Goal: Information Seeking & Learning: Check status

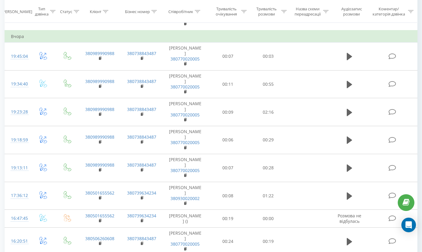
scroll to position [478, 0]
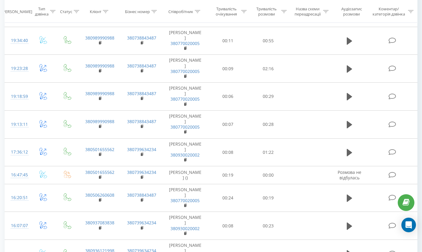
scroll to position [540, 0]
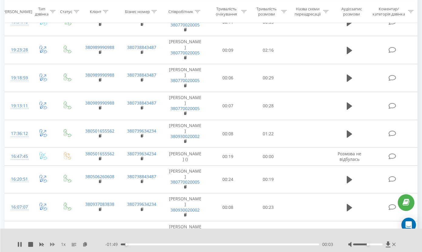
click at [53, 245] on icon at bounding box center [52, 244] width 5 height 4
drag, startPoint x: 369, startPoint y: 245, endPoint x: 375, endPoint y: 244, distance: 6.8
click at [375, 244] on div at bounding box center [372, 244] width 49 height 6
click at [376, 244] on div at bounding box center [367, 244] width 29 height 2
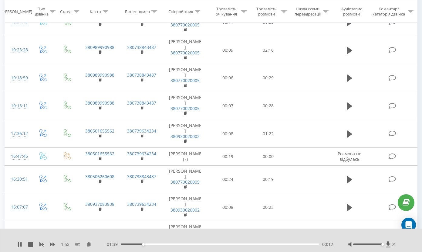
click at [381, 244] on div at bounding box center [367, 244] width 29 height 2
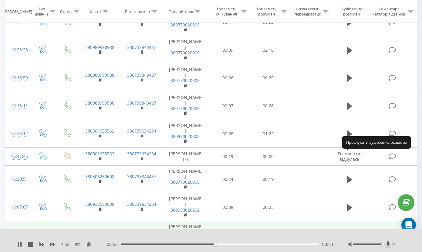
click at [350, 231] on icon at bounding box center [349, 234] width 5 height 7
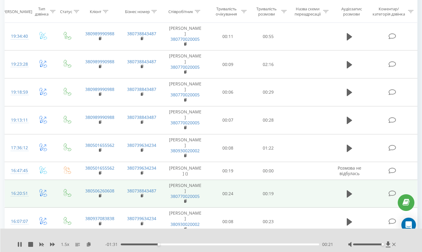
scroll to position [526, 0]
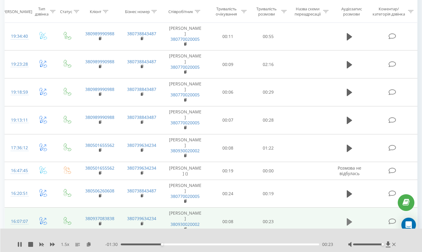
click at [350, 218] on icon at bounding box center [349, 221] width 5 height 7
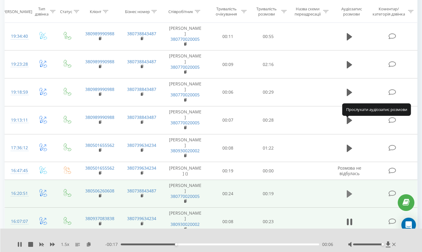
click at [350, 190] on icon at bounding box center [349, 193] width 5 height 7
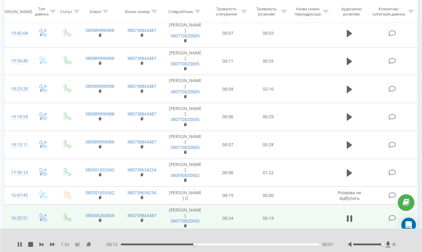
scroll to position [492, 0]
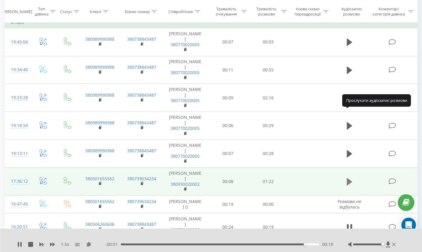
click at [350, 178] on icon at bounding box center [349, 181] width 5 height 7
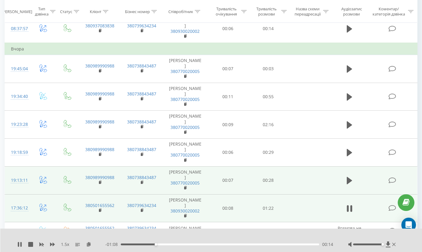
scroll to position [461, 0]
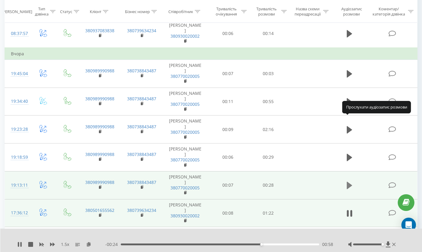
click at [350, 181] on icon at bounding box center [349, 184] width 5 height 7
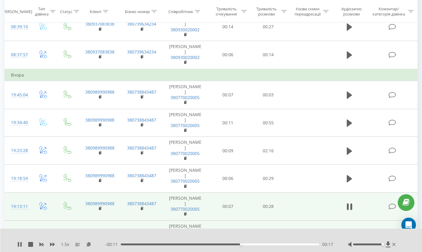
scroll to position [437, 0]
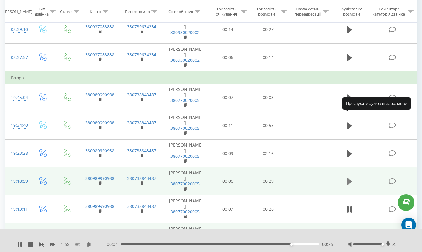
click at [349, 177] on icon at bounding box center [349, 180] width 5 height 7
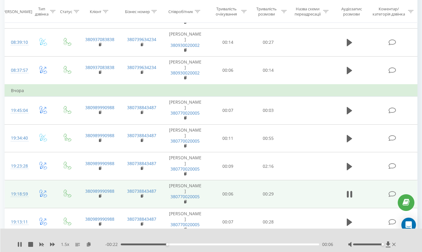
scroll to position [420, 0]
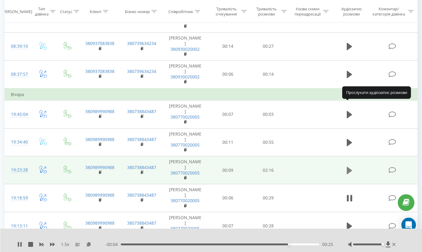
click at [350, 166] on icon at bounding box center [349, 169] width 5 height 7
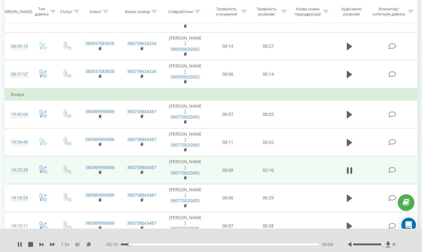
scroll to position [416, 0]
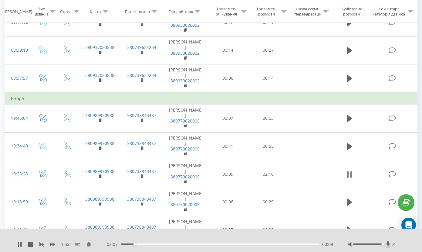
click at [351, 171] on icon at bounding box center [351, 174] width 2 height 7
click at [351, 170] on icon at bounding box center [349, 174] width 5 height 8
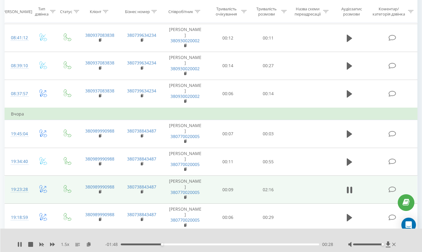
scroll to position [397, 0]
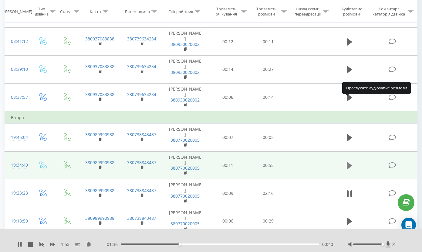
click at [350, 162] on icon at bounding box center [349, 165] width 5 height 7
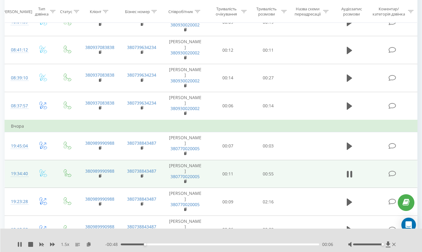
scroll to position [384, 0]
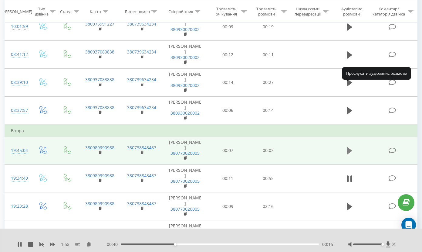
click at [350, 147] on icon at bounding box center [349, 150] width 5 height 7
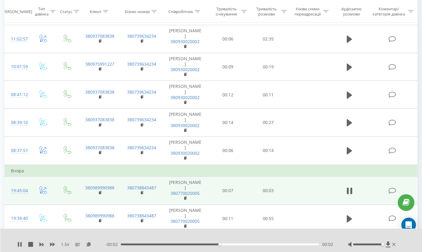
scroll to position [333, 0]
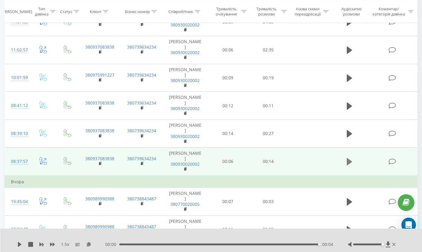
click at [350, 158] on icon at bounding box center [349, 161] width 5 height 7
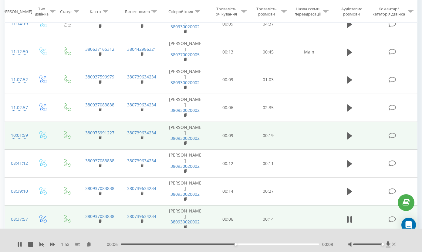
scroll to position [274, 0]
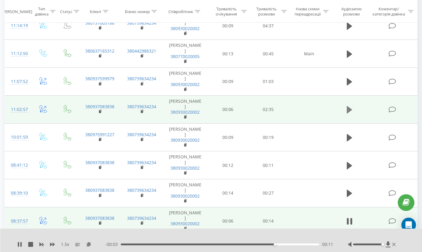
click at [349, 106] on icon at bounding box center [349, 109] width 5 height 7
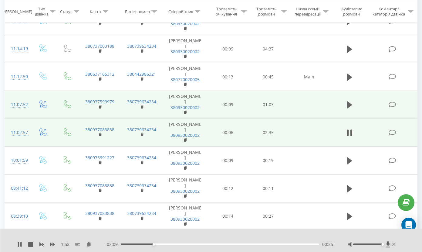
scroll to position [248, 0]
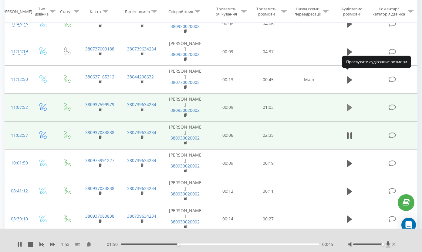
click at [349, 104] on icon at bounding box center [349, 107] width 5 height 7
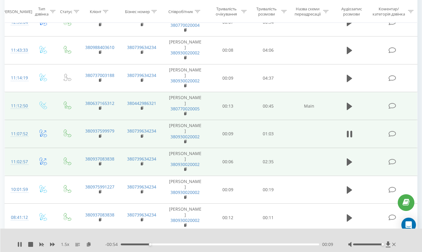
scroll to position [212, 0]
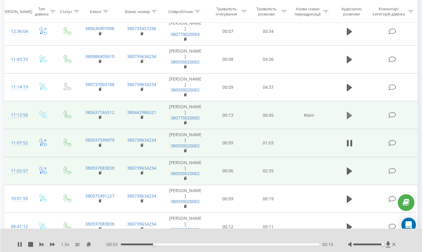
click at [350, 111] on icon at bounding box center [349, 115] width 5 height 8
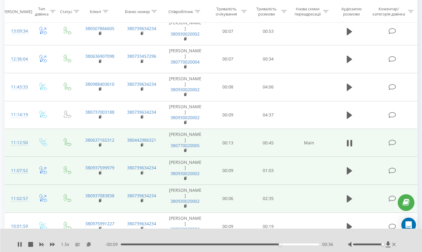
scroll to position [185, 0]
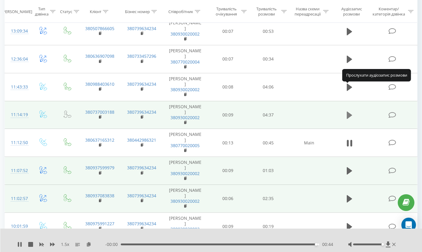
click at [350, 111] on icon at bounding box center [349, 114] width 5 height 7
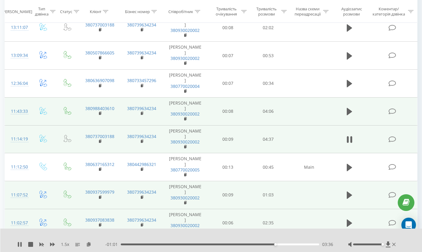
scroll to position [149, 0]
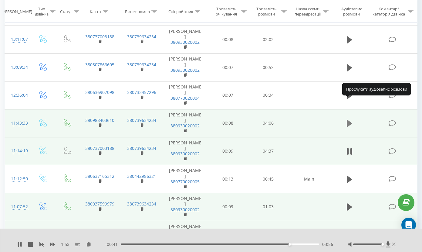
click at [349, 120] on icon at bounding box center [349, 123] width 5 height 7
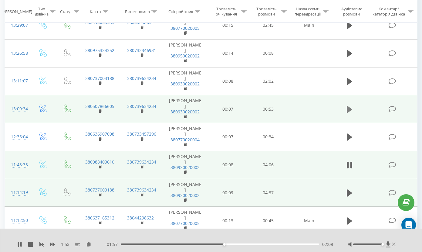
scroll to position [103, 0]
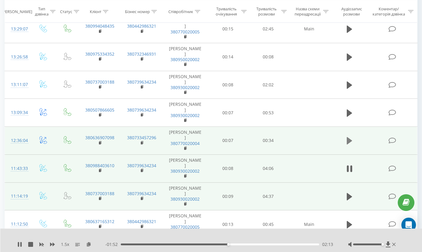
click at [348, 137] on icon at bounding box center [349, 140] width 5 height 7
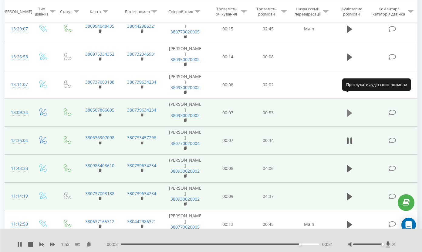
click at [350, 109] on icon at bounding box center [349, 112] width 5 height 7
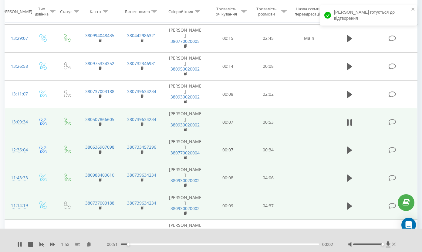
scroll to position [86, 0]
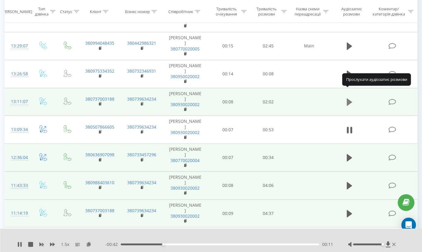
click at [350, 98] on icon at bounding box center [349, 101] width 5 height 7
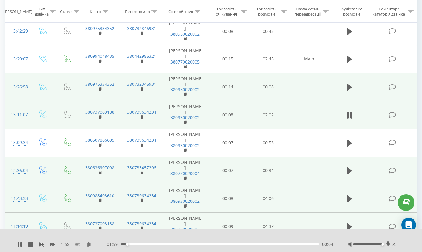
scroll to position [62, 0]
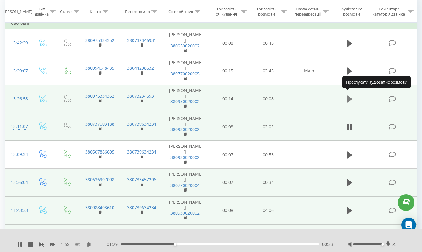
click at [350, 95] on icon at bounding box center [349, 98] width 5 height 7
click at [352, 95] on icon at bounding box center [349, 99] width 5 height 8
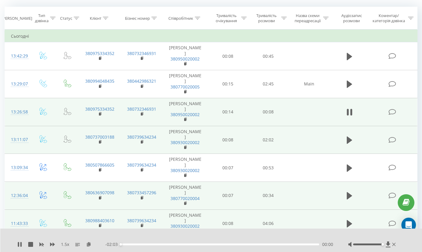
scroll to position [48, 0]
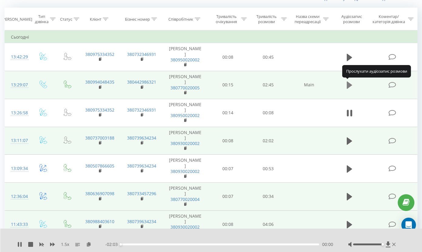
click at [349, 85] on icon at bounding box center [349, 84] width 5 height 7
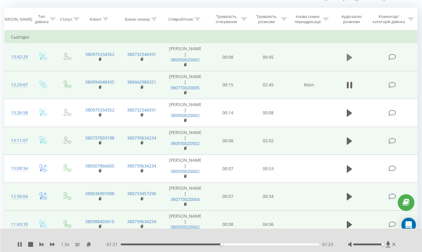
click at [350, 60] on icon at bounding box center [349, 57] width 5 height 7
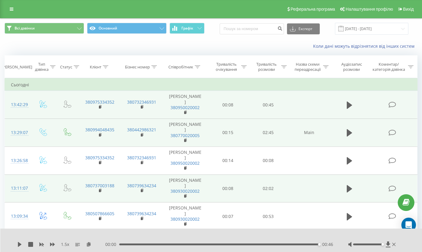
scroll to position [0, 0]
